Goal: Information Seeking & Learning: Check status

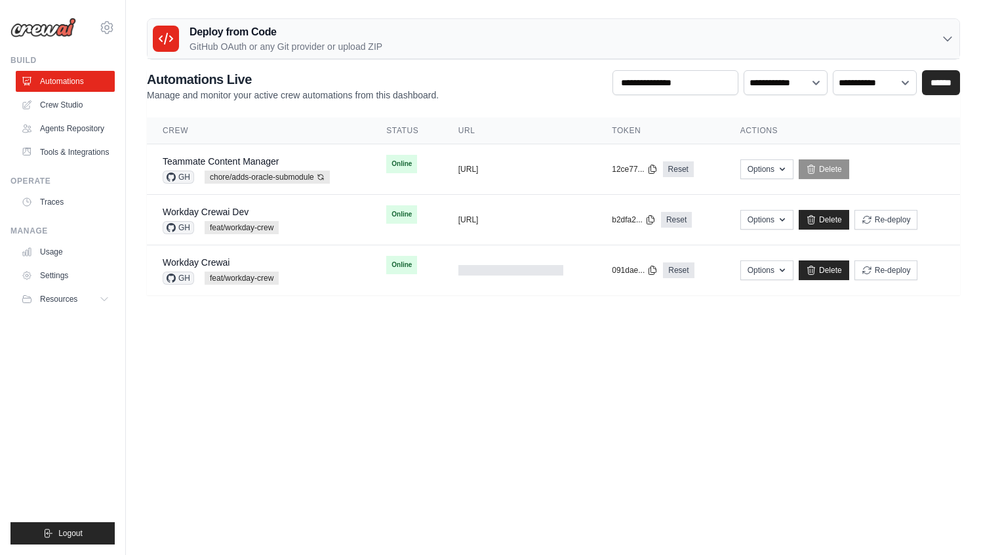
click at [284, 358] on body "[EMAIL_ADDRESS][DOMAIN_NAME] CrewAI - personal AMBEV - DTC AB InBev - GHQ" at bounding box center [490, 277] width 981 height 555
click at [108, 26] on icon at bounding box center [107, 28] width 4 height 4
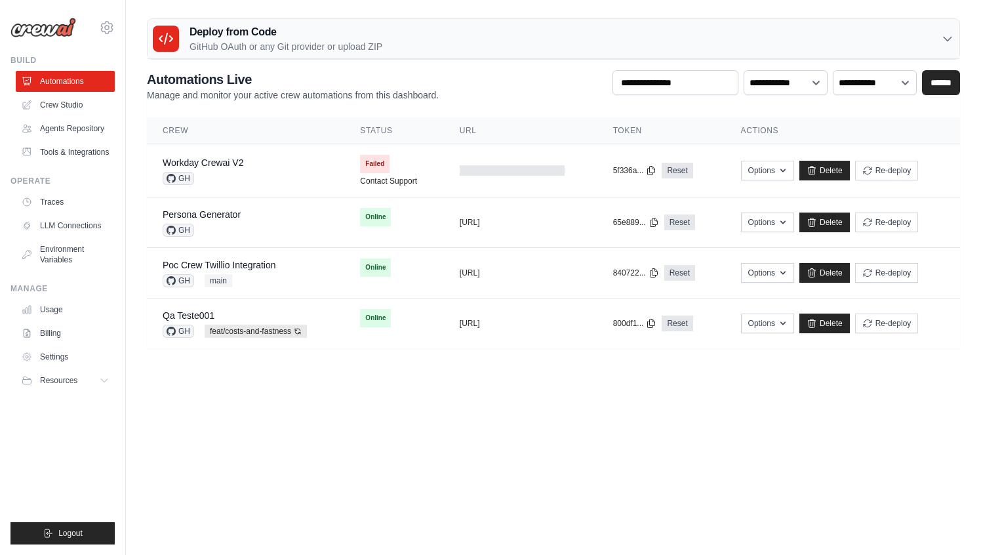
click at [380, 388] on body "mateus@crewai.com CrewAI - personal AMBEV - DTC AB InBev - GHQ" at bounding box center [490, 277] width 981 height 555
click at [230, 166] on link "Workday Crewai V2" at bounding box center [203, 162] width 81 height 10
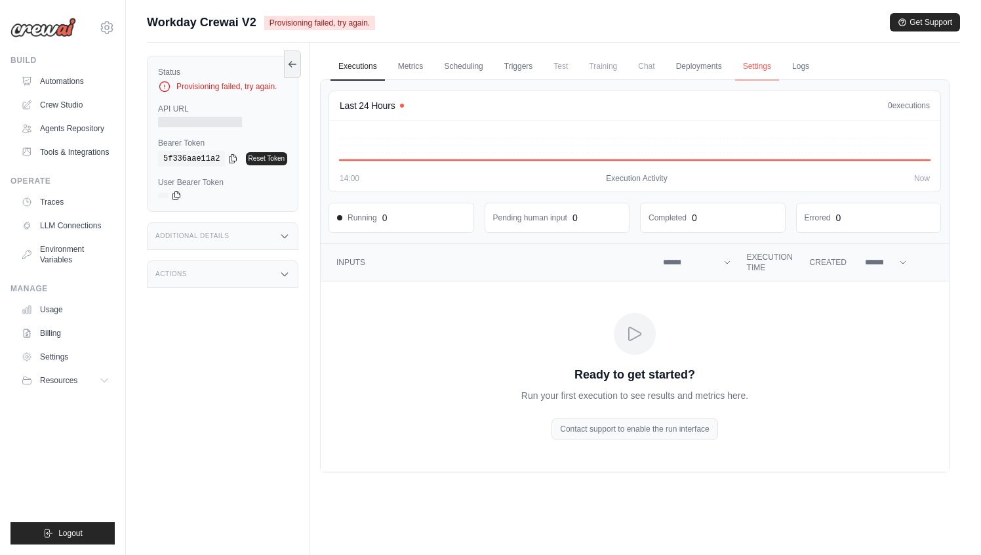
click at [748, 73] on link "Settings" at bounding box center [757, 67] width 44 height 28
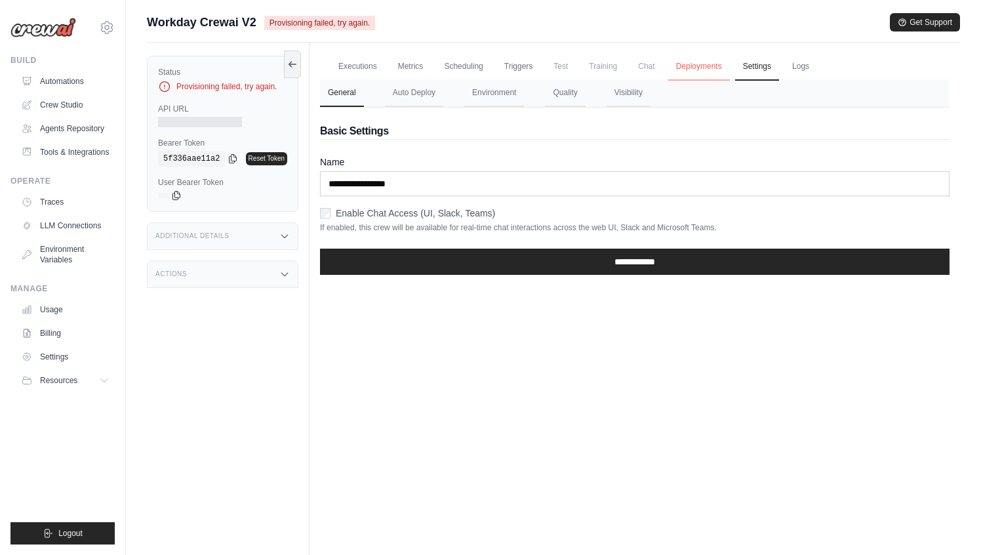
click at [707, 66] on link "Deployments" at bounding box center [699, 67] width 62 height 28
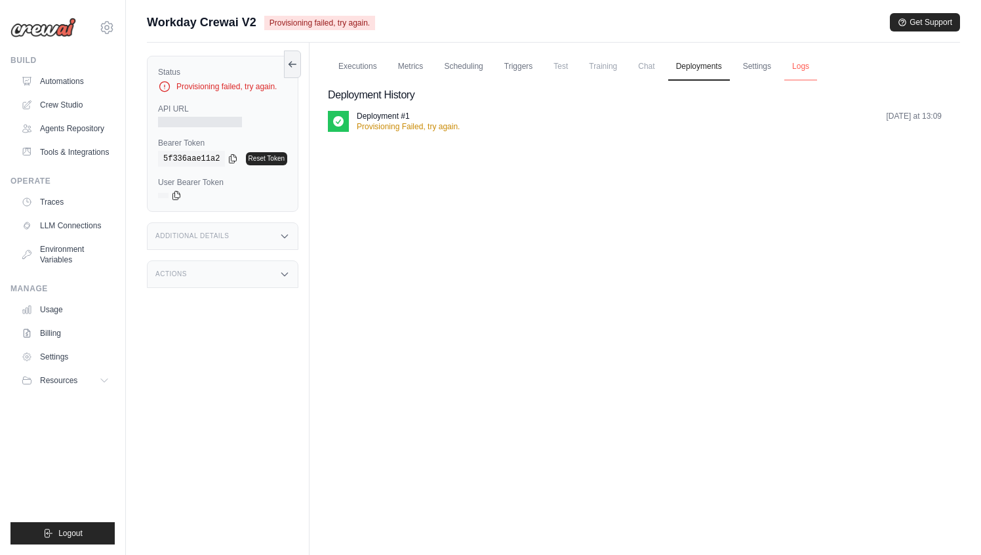
click at [809, 70] on link "Logs" at bounding box center [800, 67] width 33 height 28
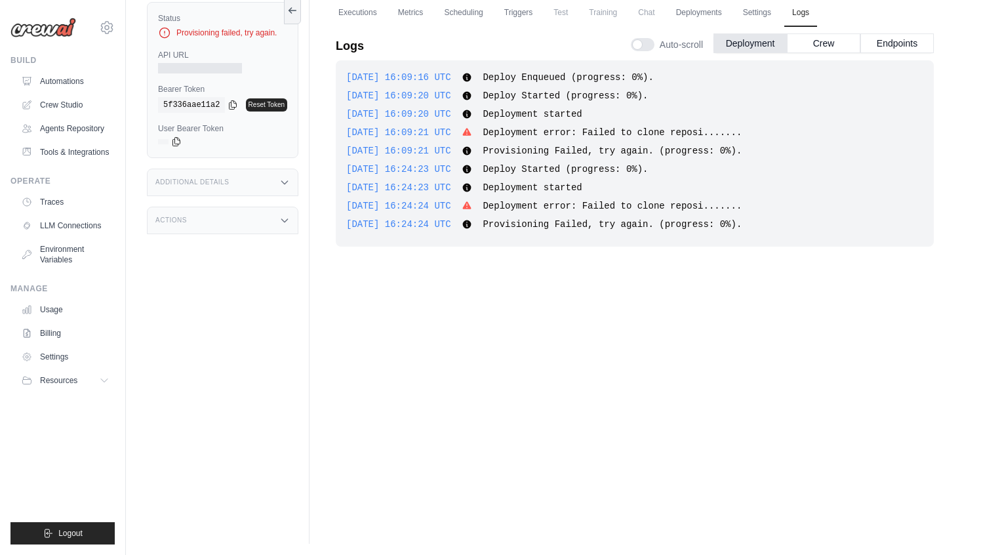
scroll to position [56, 0]
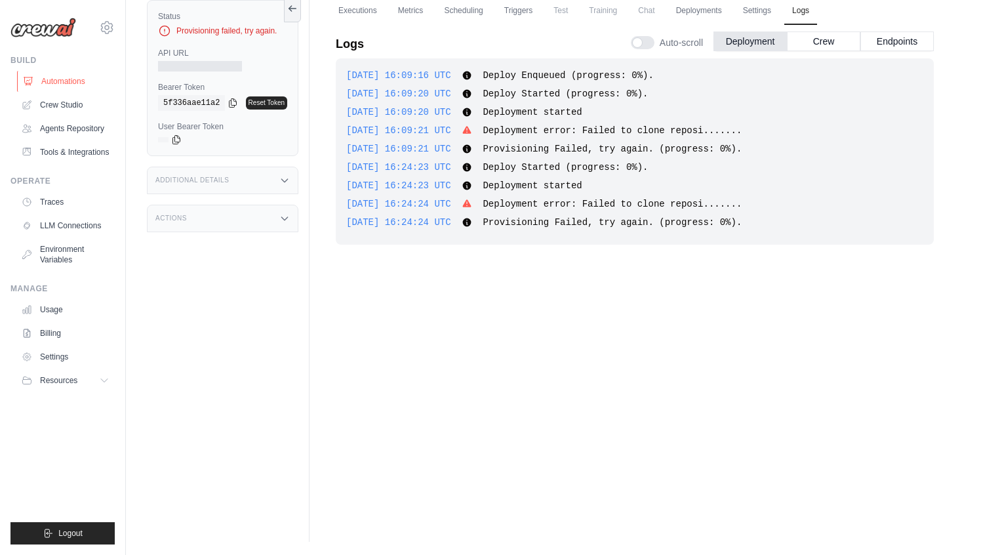
click at [57, 85] on link "Automations" at bounding box center [66, 81] width 99 height 21
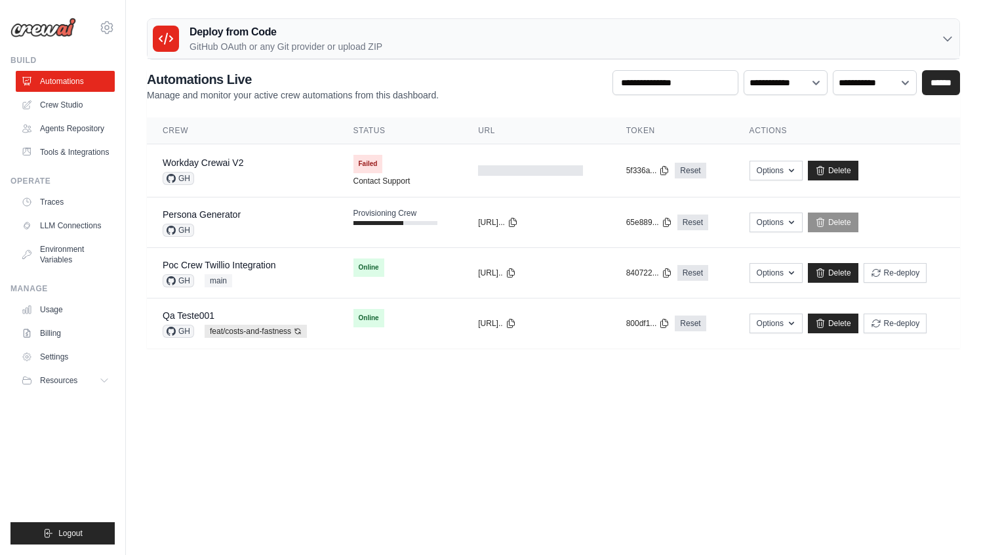
click at [387, 420] on body "mateus@crewai.com CrewAI - personal AMBEV - DTC AB InBev - GHQ" at bounding box center [490, 277] width 981 height 555
click at [224, 218] on link "Persona Generator" at bounding box center [202, 214] width 78 height 10
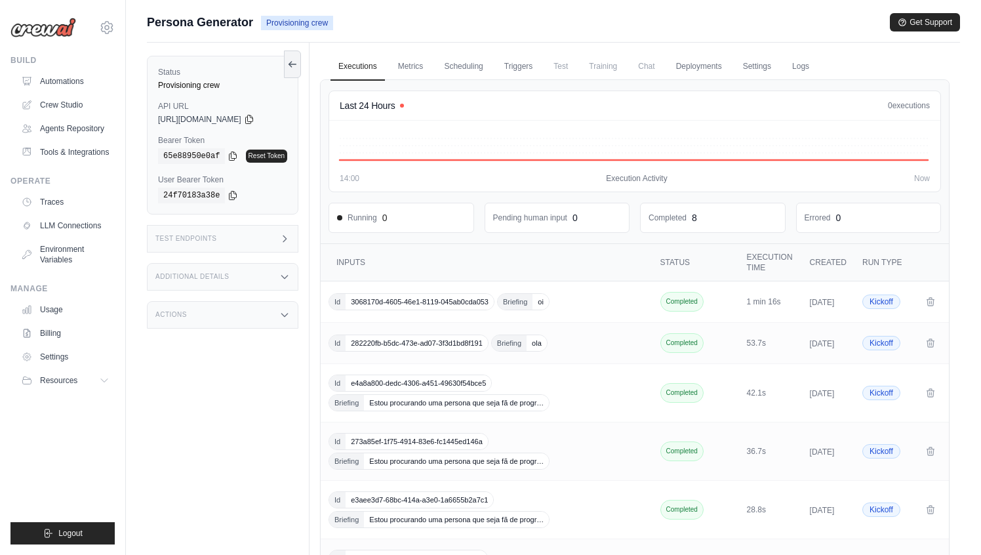
click at [388, 10] on main "Submit a support request Describe your issue or question * Please be specific a…" at bounding box center [553, 388] width 855 height 777
click at [66, 86] on link "Automations" at bounding box center [66, 81] width 99 height 21
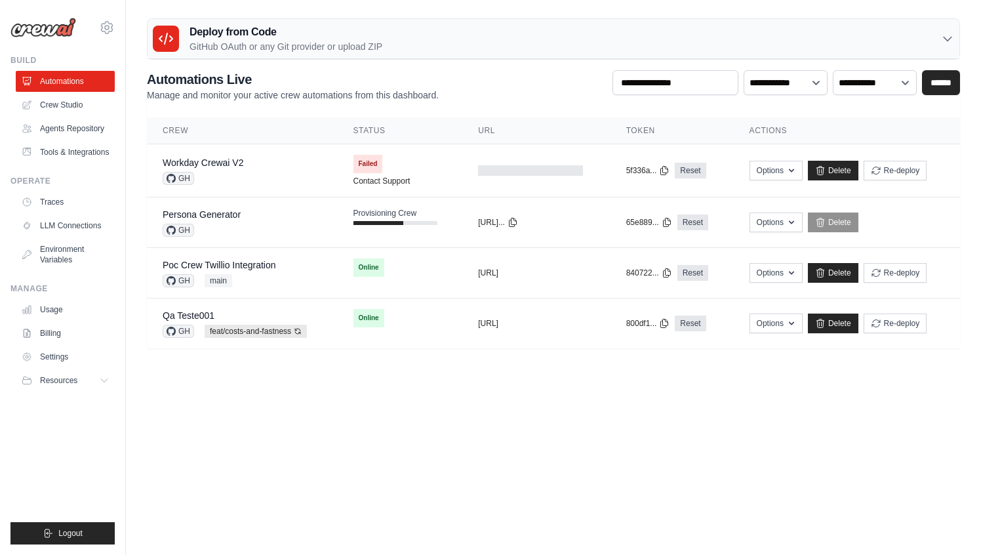
click at [66, 86] on link "Automations" at bounding box center [65, 81] width 99 height 21
click at [216, 212] on link "Persona Generator" at bounding box center [202, 214] width 78 height 10
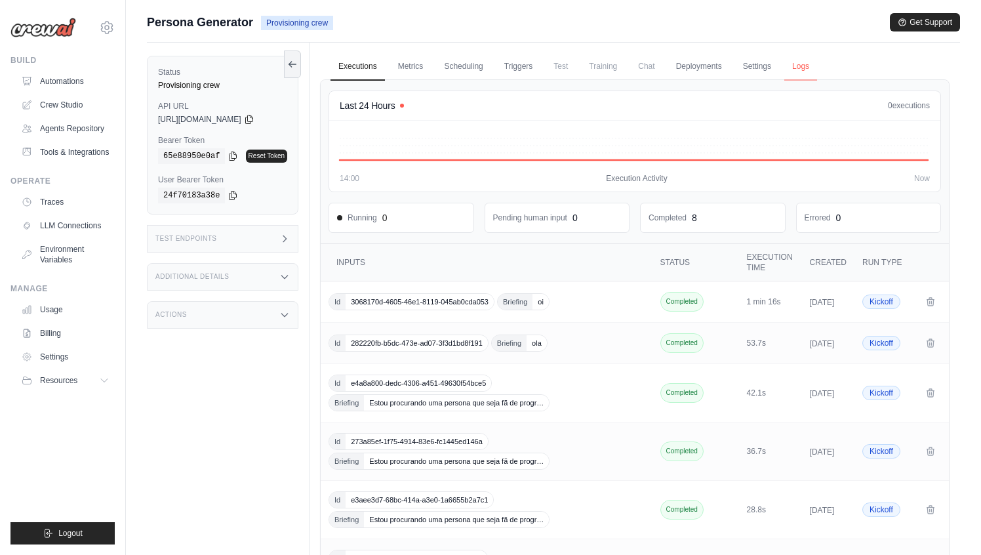
click at [811, 65] on link "Logs" at bounding box center [800, 67] width 33 height 28
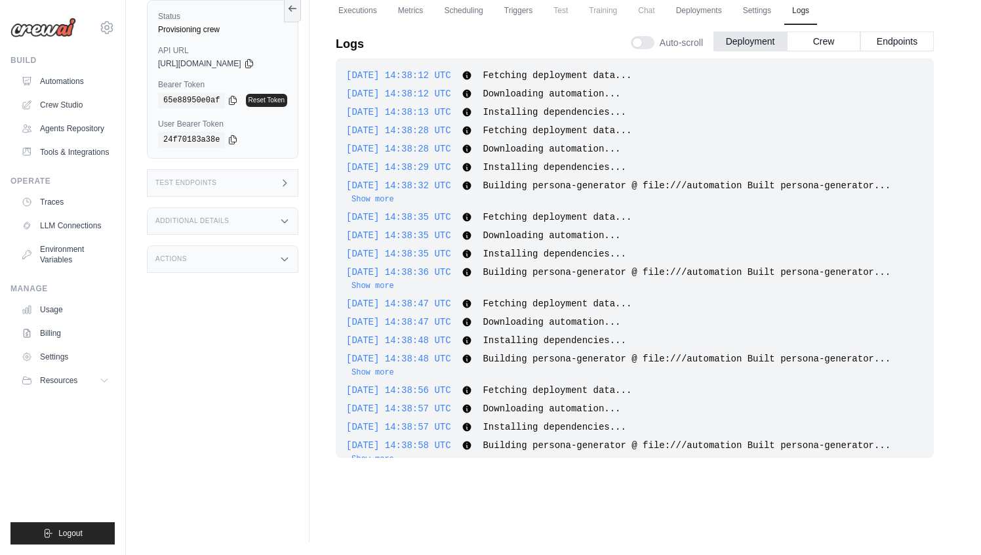
scroll to position [296, 0]
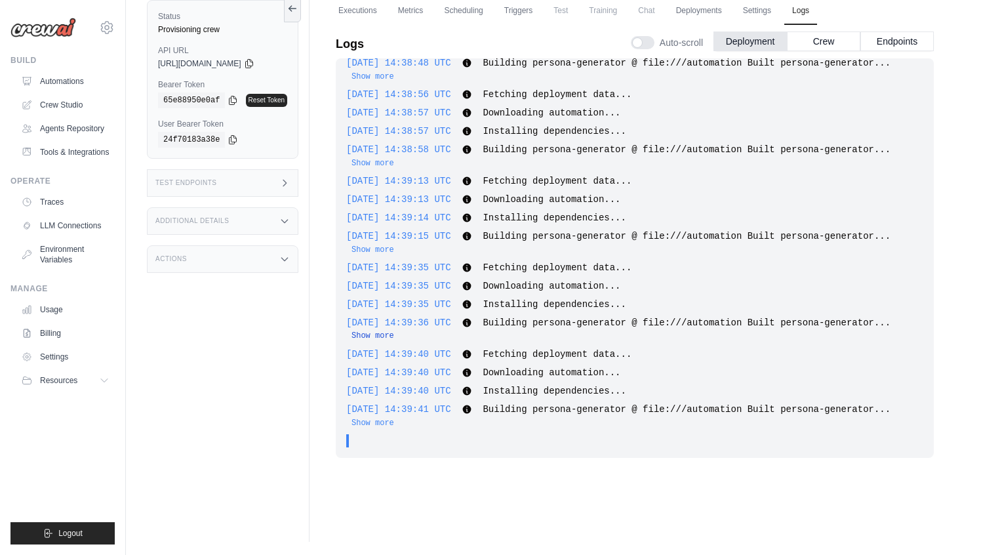
click at [382, 330] on button "Show more" at bounding box center [372, 335] width 43 height 10
click at [367, 337] on button "Show more" at bounding box center [372, 335] width 43 height 10
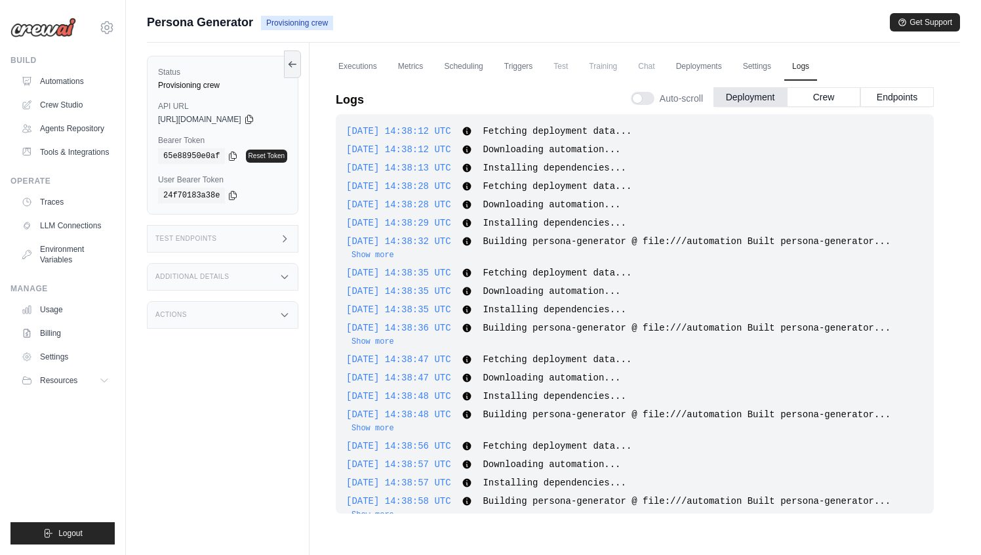
scroll to position [382, 0]
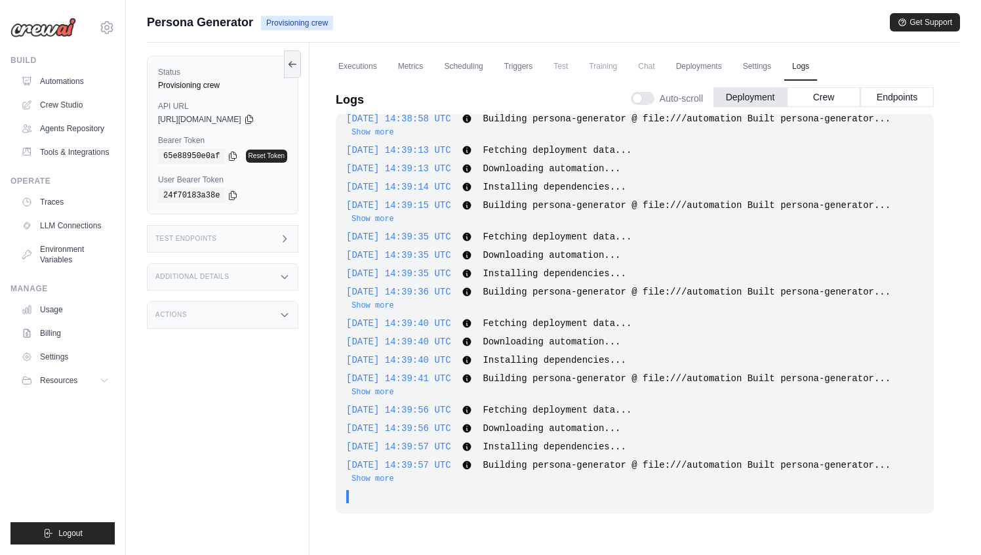
click at [283, 19] on span "Provisioning crew" at bounding box center [297, 23] width 72 height 14
click at [375, 21] on div "Persona Generator Provisioning crew Get Support" at bounding box center [553, 22] width 813 height 18
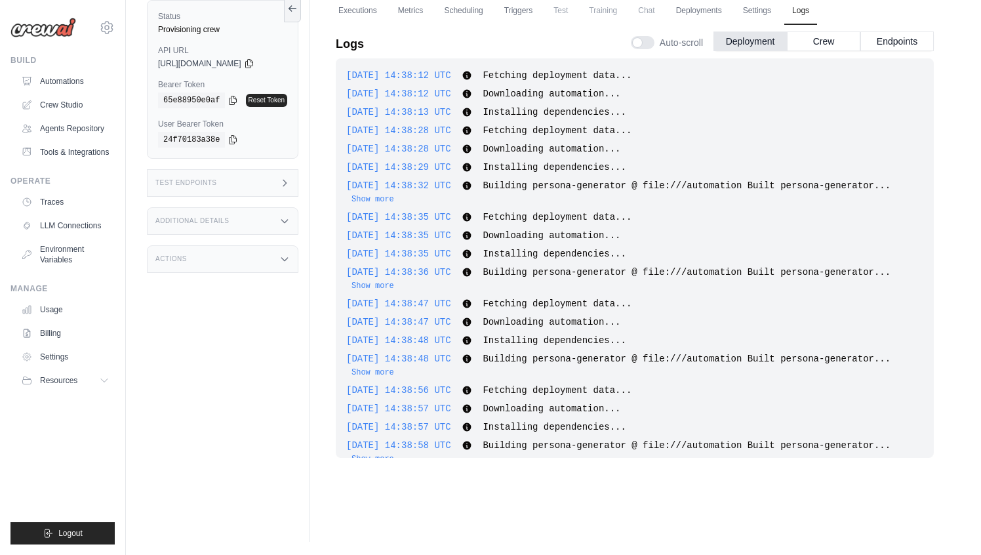
scroll to position [469, 0]
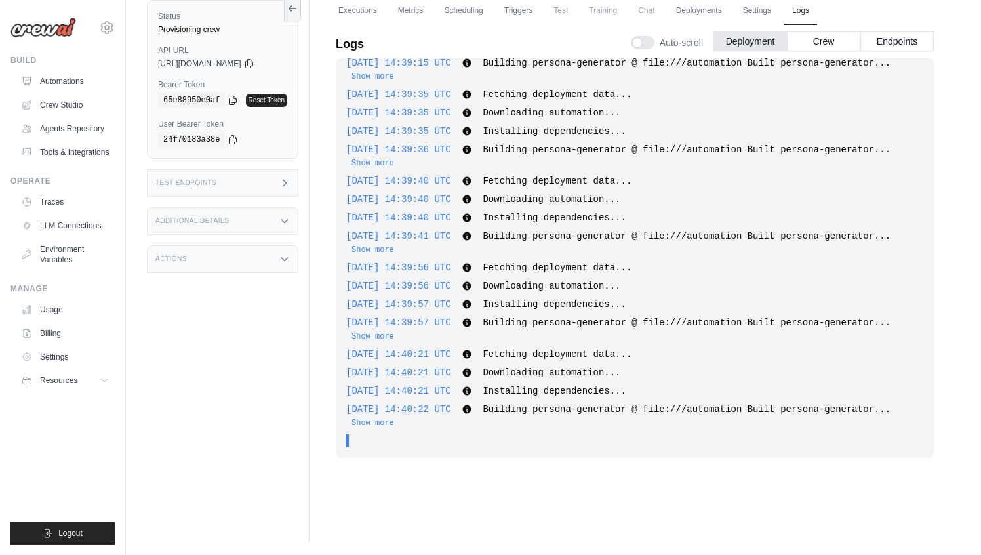
click at [507, 241] on span "Building persona-generator @ file:///automation Built persona-generator..." at bounding box center [686, 236] width 408 height 10
drag, startPoint x: 508, startPoint y: 237, endPoint x: 518, endPoint y: 245, distance: 12.2
click at [518, 245] on div "2025-10-15 14:39:41 UTC Building persona-generator @ file:///automation Built p…" at bounding box center [634, 242] width 577 height 26
click at [512, 235] on span "Building persona-generator @ file:///automation Built persona-generator..." at bounding box center [686, 236] width 408 height 10
click at [383, 424] on button "Show more" at bounding box center [372, 422] width 43 height 10
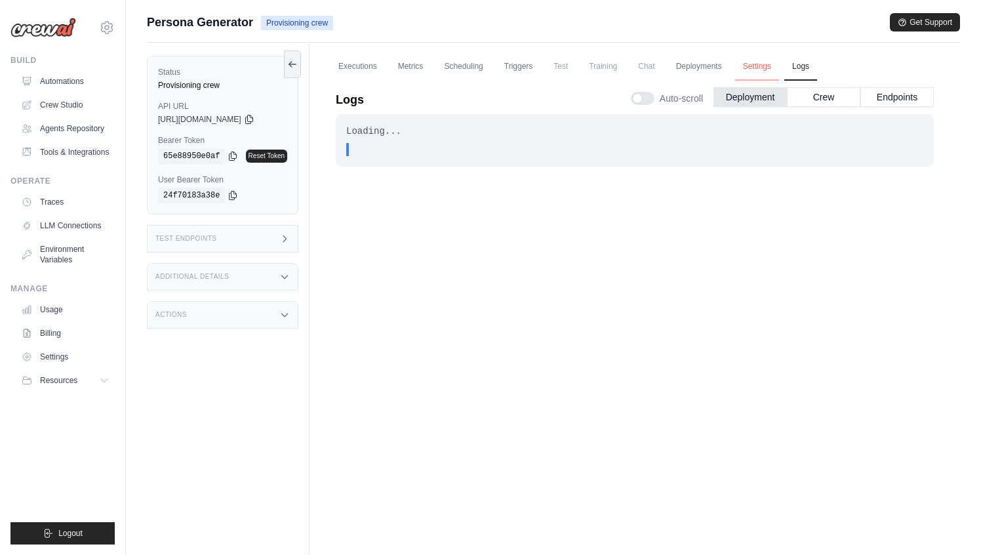
click at [754, 64] on link "Settings" at bounding box center [757, 67] width 44 height 28
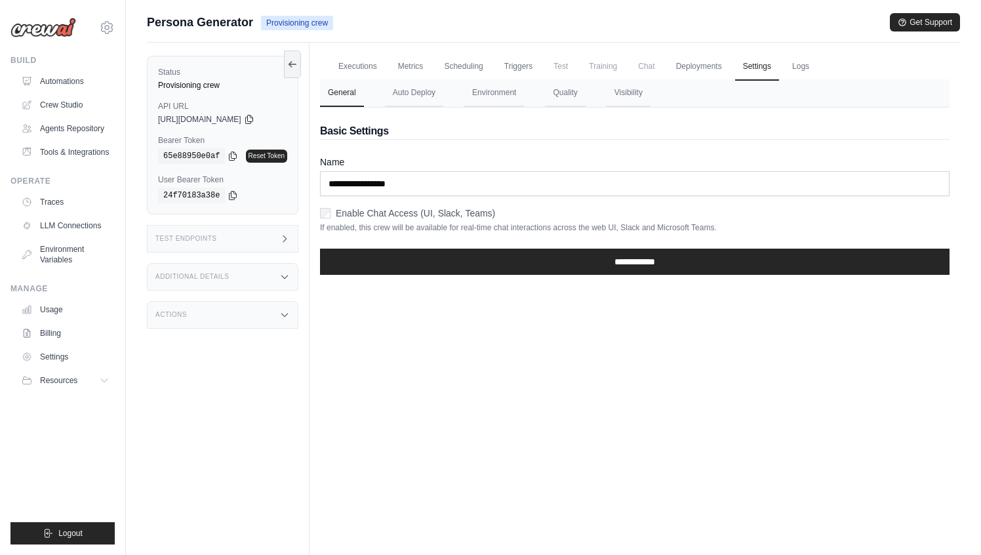
click at [349, 92] on button "General" at bounding box center [342, 93] width 44 height 28
click at [648, 97] on button "Visibility" at bounding box center [628, 93] width 44 height 28
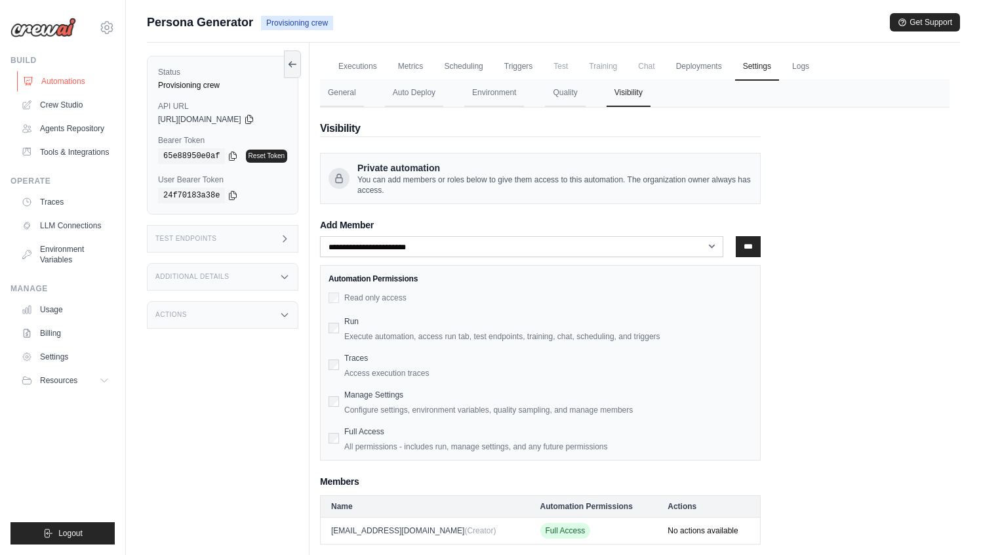
click at [69, 79] on link "Automations" at bounding box center [66, 81] width 99 height 21
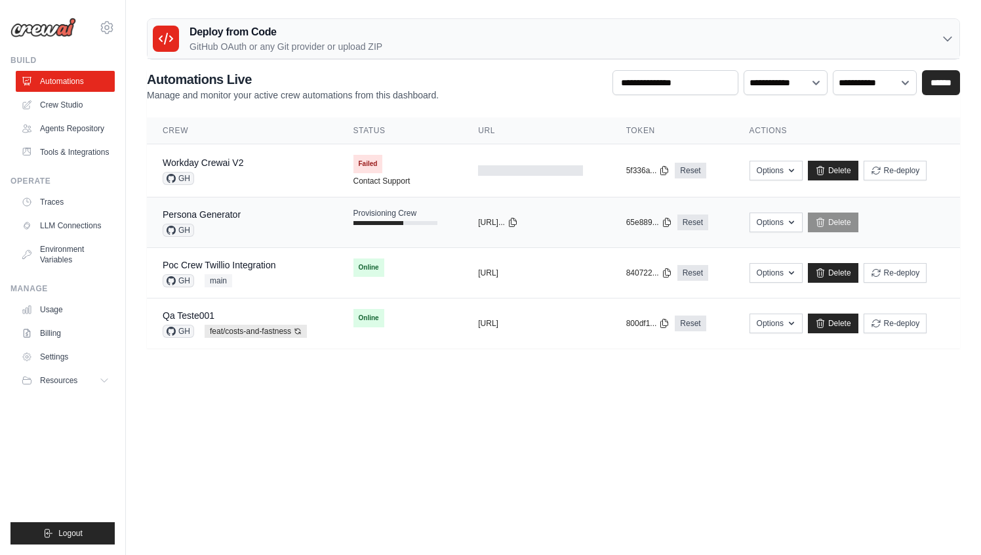
click at [328, 223] on td "Persona Generator GH" at bounding box center [242, 222] width 191 height 50
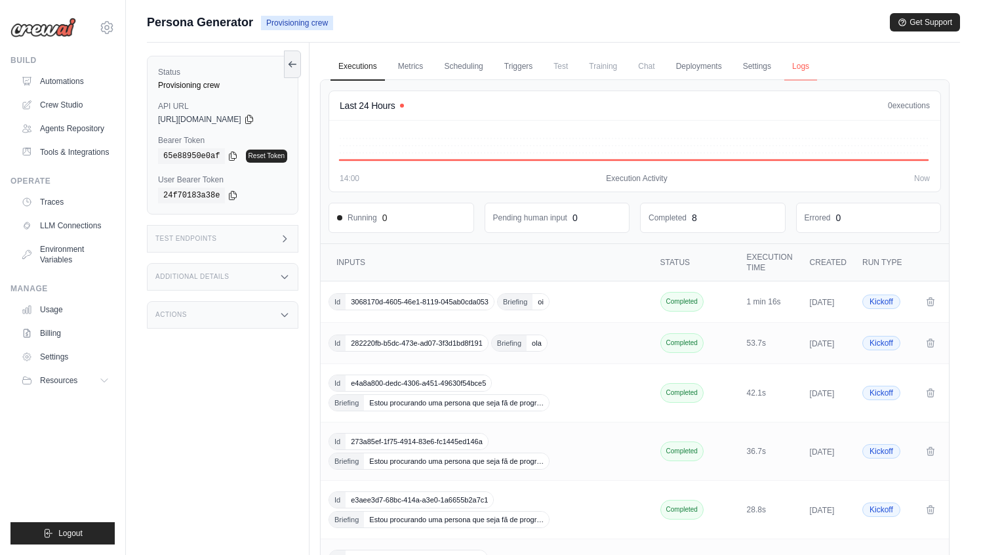
click at [791, 70] on link "Logs" at bounding box center [800, 67] width 33 height 28
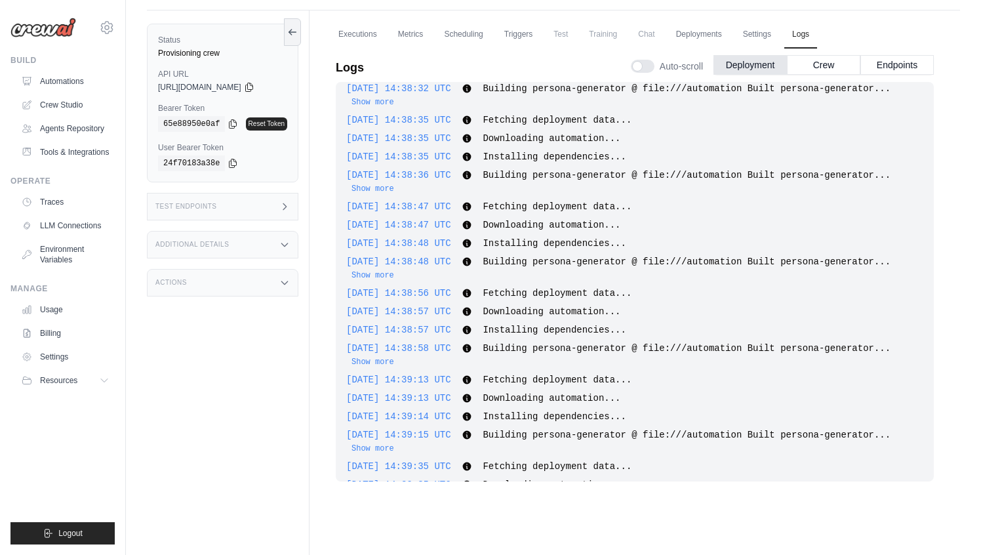
scroll to position [163, 0]
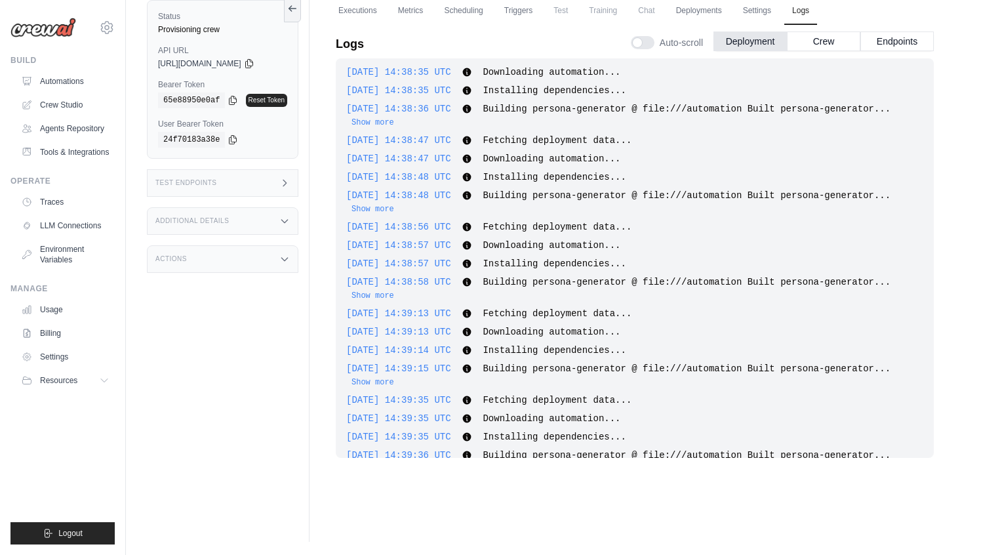
click at [733, 194] on span "Building persona-generator @ file:///automation Built persona-generator..." at bounding box center [686, 195] width 408 height 10
click at [674, 200] on span "Building persona-generator @ file:///automation Built persona-generator..." at bounding box center [686, 195] width 408 height 10
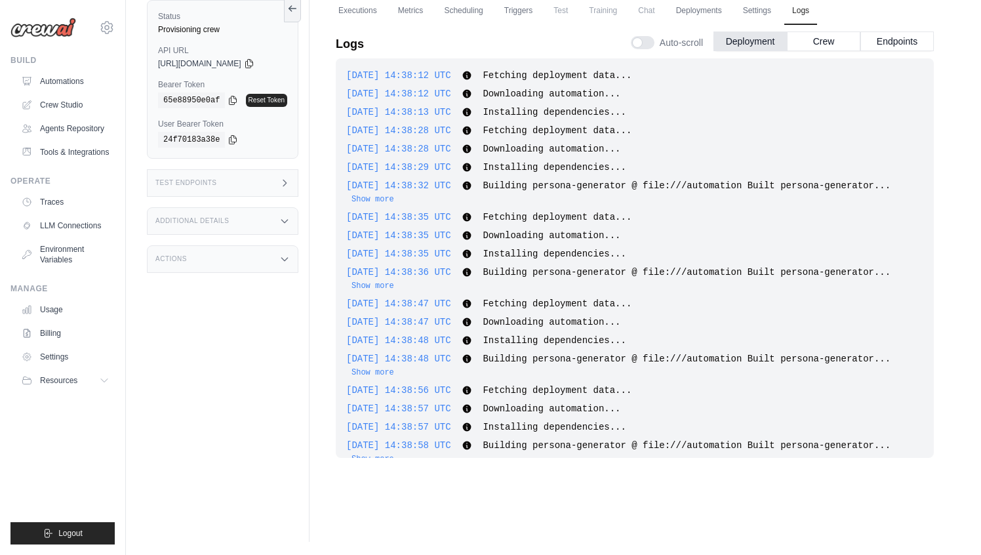
scroll to position [642, 0]
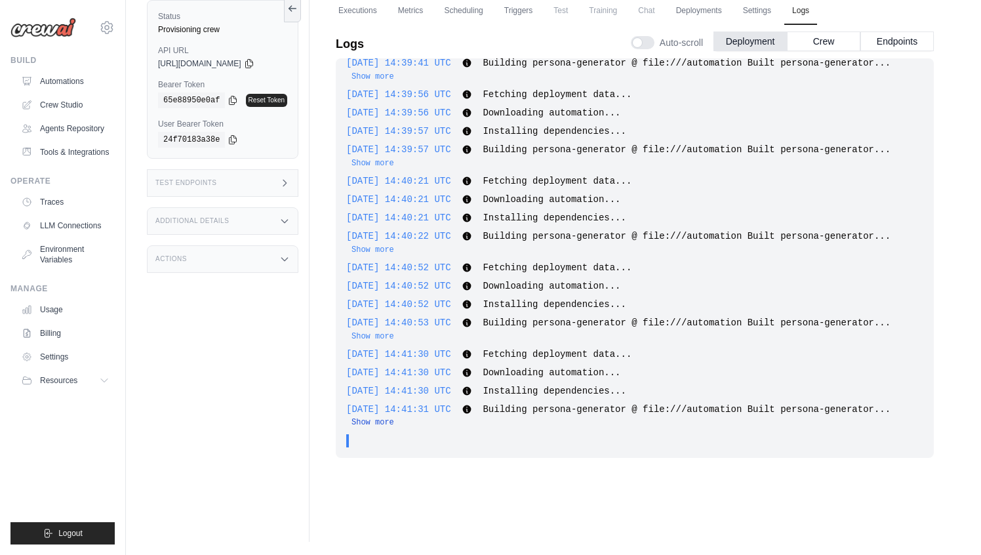
click at [368, 427] on button "Show more" at bounding box center [372, 422] width 43 height 10
click at [374, 425] on button "Show more" at bounding box center [372, 422] width 43 height 10
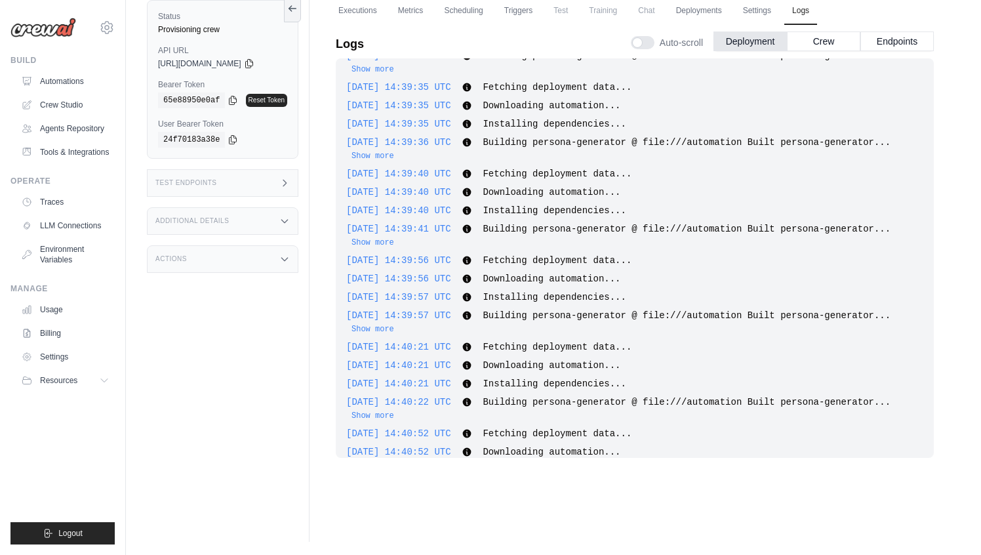
scroll to position [475, 0]
click at [382, 241] on button "Show more" at bounding box center [372, 243] width 43 height 10
click at [378, 328] on button "Show more" at bounding box center [372, 329] width 43 height 10
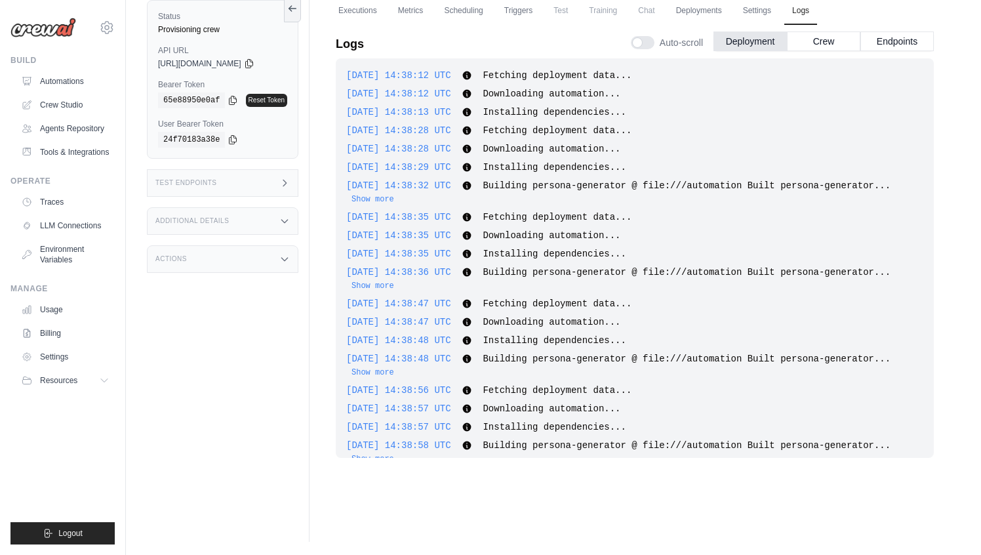
scroll to position [715, 0]
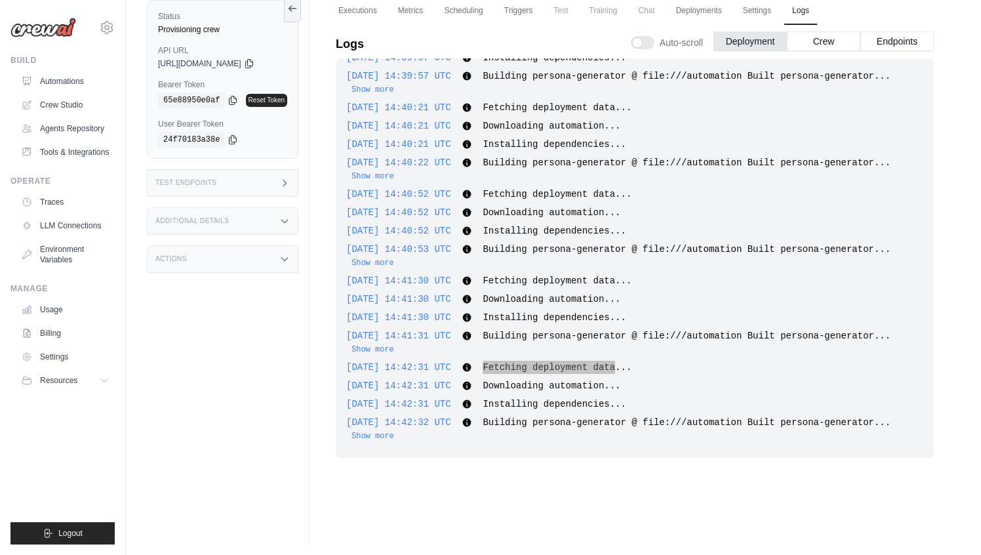
drag, startPoint x: 509, startPoint y: 366, endPoint x: 641, endPoint y: 366, distance: 131.8
click at [631, 366] on span "Fetching deployment data..." at bounding box center [556, 367] width 149 height 10
drag, startPoint x: 509, startPoint y: 387, endPoint x: 627, endPoint y: 387, distance: 118.6
click at [620, 387] on span "Downloading automation..." at bounding box center [551, 385] width 138 height 10
drag, startPoint x: 510, startPoint y: 403, endPoint x: 607, endPoint y: 410, distance: 97.2
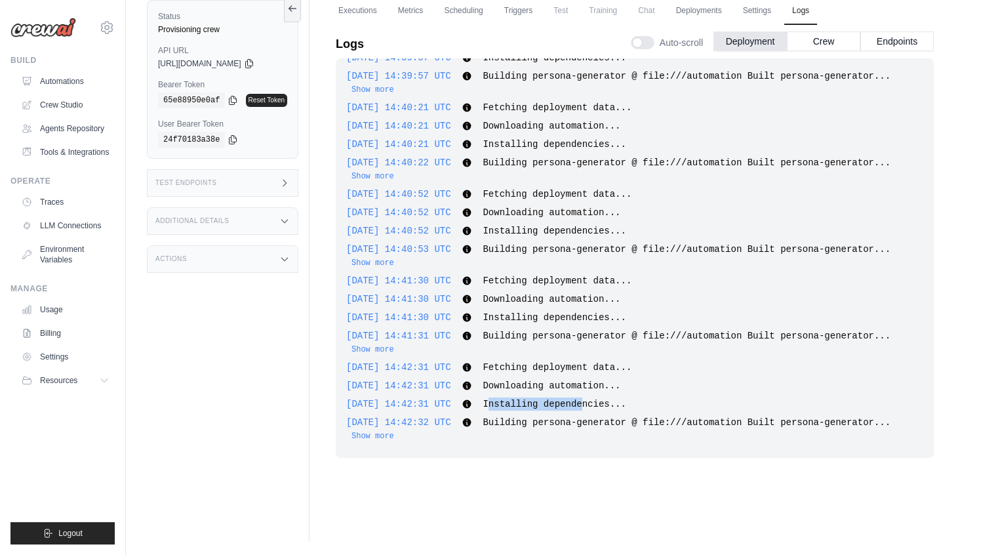
click at [607, 410] on div "[DATE] 14:42:31 UTC Installing dependencies... Show more Show less" at bounding box center [634, 403] width 577 height 13
click at [534, 399] on span "Installing dependencies..." at bounding box center [553, 404] width 143 height 10
drag, startPoint x: 507, startPoint y: 402, endPoint x: 635, endPoint y: 402, distance: 127.8
click at [625, 402] on span "Installing dependencies..." at bounding box center [553, 404] width 143 height 10
click at [508, 423] on span "Building persona-generator @ file:///automation Built persona-generator..." at bounding box center [686, 422] width 408 height 10
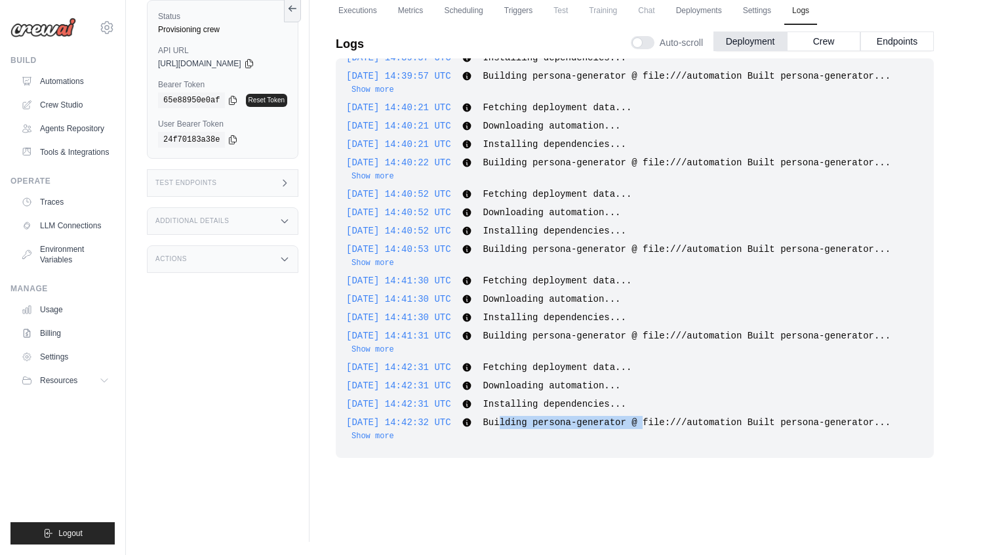
drag, startPoint x: 508, startPoint y: 423, endPoint x: 650, endPoint y: 418, distance: 142.4
click at [650, 418] on span "Building persona-generator @ file:///automation Built persona-generator..." at bounding box center [686, 422] width 408 height 10
click at [383, 440] on button "Show more" at bounding box center [372, 435] width 43 height 10
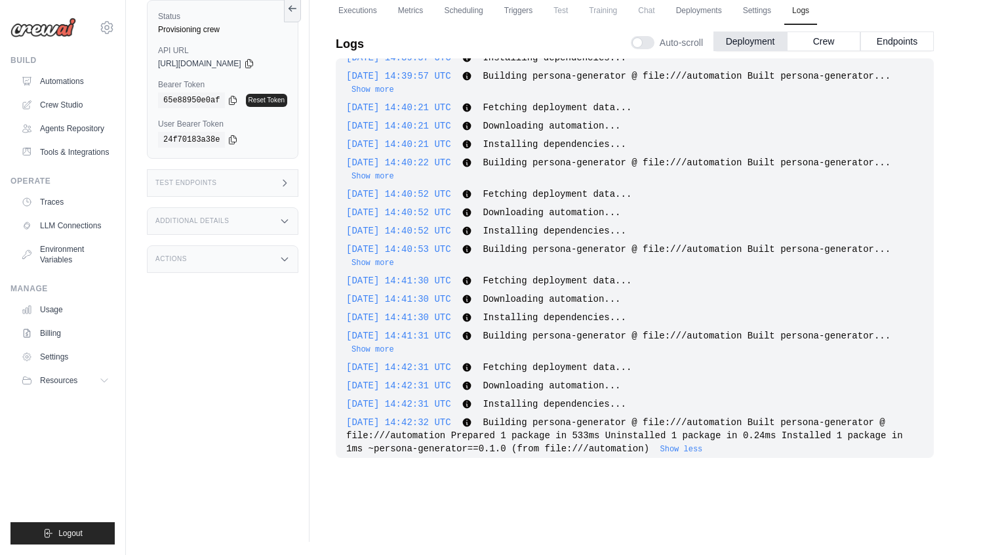
copy span "Building persona-generator @ file:///automation Built persona-generator @ file:…"
drag, startPoint x: 506, startPoint y: 418, endPoint x: 651, endPoint y: 446, distance: 147.6
click at [651, 446] on div "[DATE] 14:42:32 UTC Building persona-generator @ file:///automation Built perso…" at bounding box center [634, 435] width 577 height 39
click at [575, 298] on span "Downloading automation..." at bounding box center [551, 299] width 138 height 10
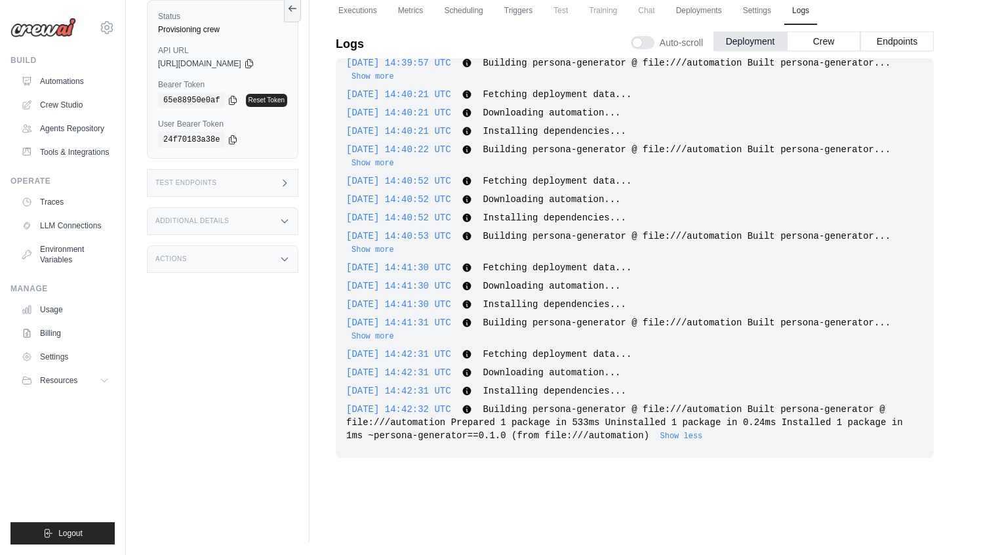
scroll to position [0, 0]
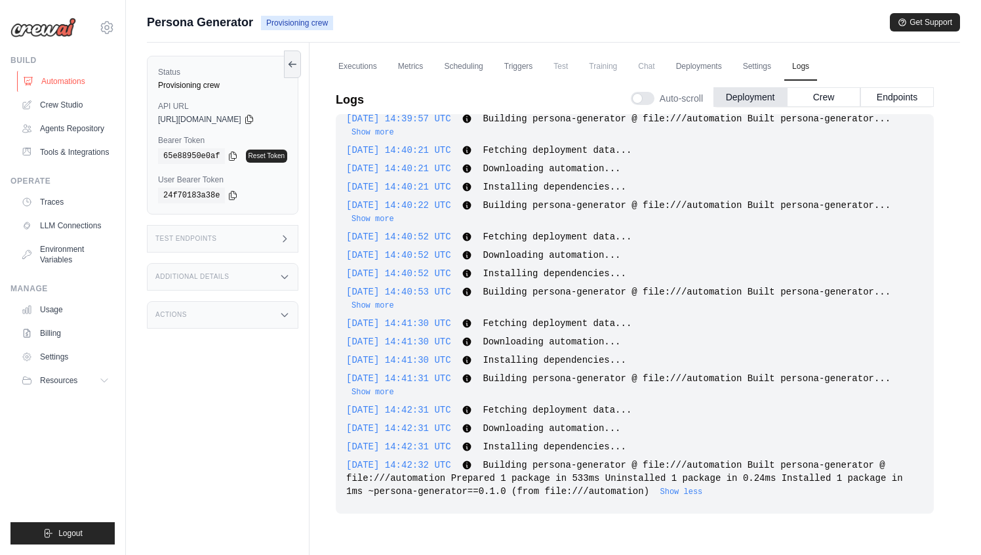
click at [65, 82] on link "Automations" at bounding box center [66, 81] width 99 height 21
